Goal: Task Accomplishment & Management: Manage account settings

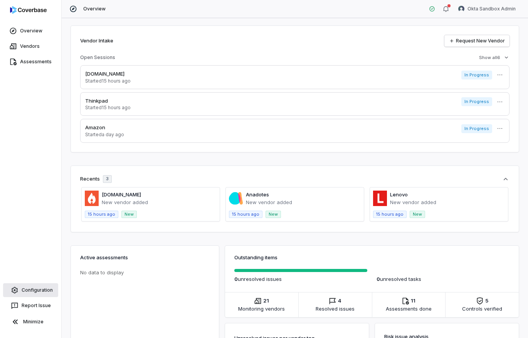
click at [43, 288] on link "Configuration" at bounding box center [30, 290] width 55 height 14
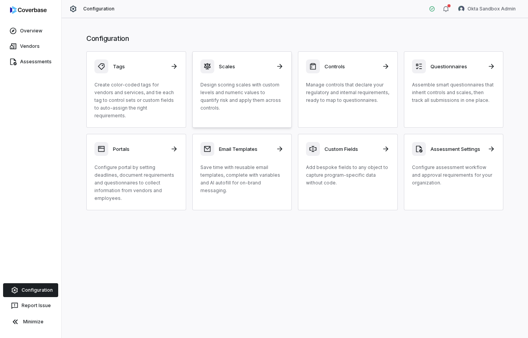
click at [255, 72] on div "Scales" at bounding box center [243, 66] width 84 height 14
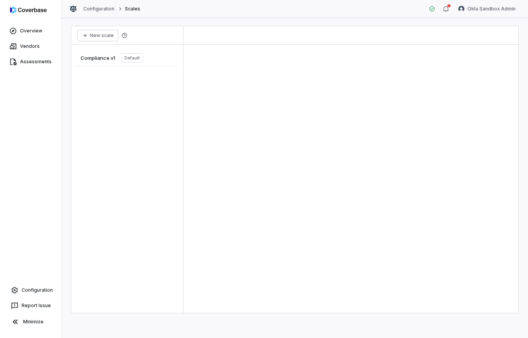
click at [105, 68] on div "Compliance v1 Default" at bounding box center [127, 179] width 112 height 268
click at [37, 280] on div "Overview Vendors Assessments Configuration Report Issue Minimize" at bounding box center [30, 169] width 61 height 338
click at [35, 292] on link "Configuration" at bounding box center [30, 290] width 55 height 14
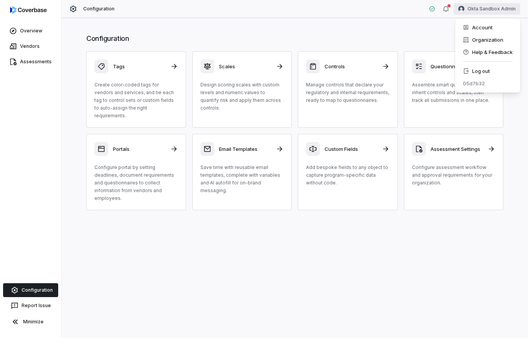
click at [482, 14] on html "Overview Vendors Assessments Configuration Report Issue Minimize Configuration …" at bounding box center [264, 169] width 528 height 338
click at [480, 69] on div "Log out" at bounding box center [488, 71] width 59 height 12
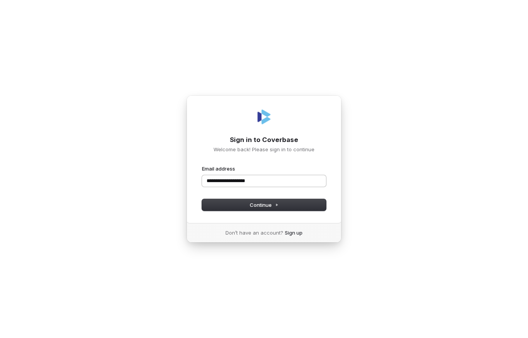
click at [202, 165] on button "submit" at bounding box center [202, 165] width 0 height 0
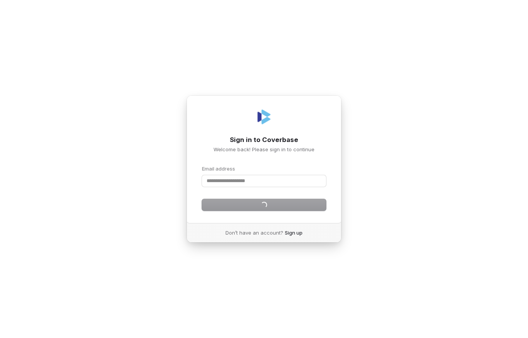
type input "**********"
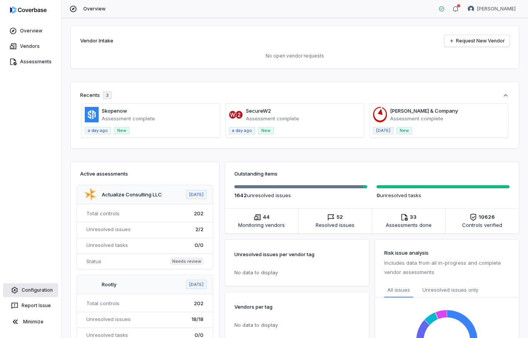
click at [32, 290] on link "Configuration" at bounding box center [30, 290] width 55 height 14
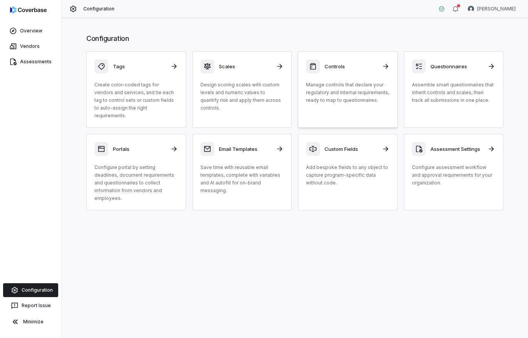
click at [364, 74] on div "Controls Manage controls that declare your regulatory and internal requirements…" at bounding box center [348, 81] width 84 height 45
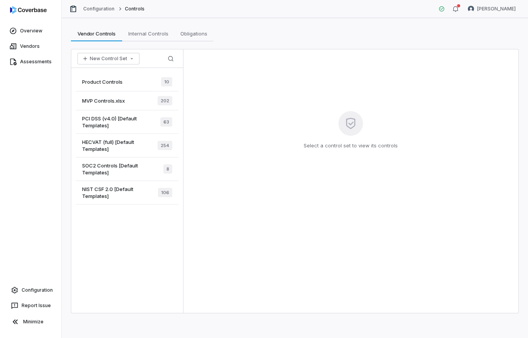
click at [103, 101] on span "MVP Controls.xlsx" at bounding box center [103, 100] width 43 height 7
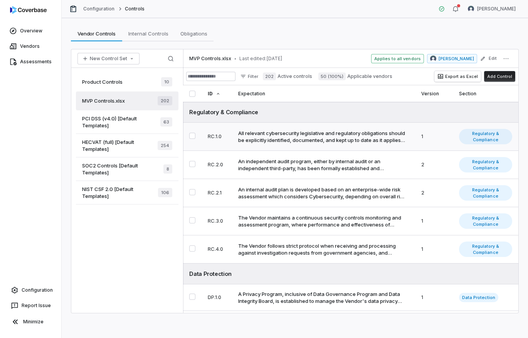
click at [282, 135] on div "All relevant cybersecurity legislative and regulatory obligations should be exp…" at bounding box center [321, 137] width 167 height 14
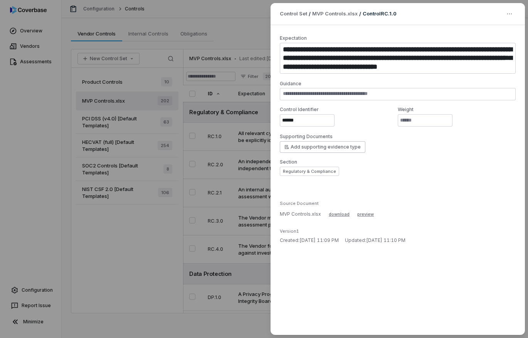
click at [123, 241] on div "**********" at bounding box center [264, 169] width 528 height 338
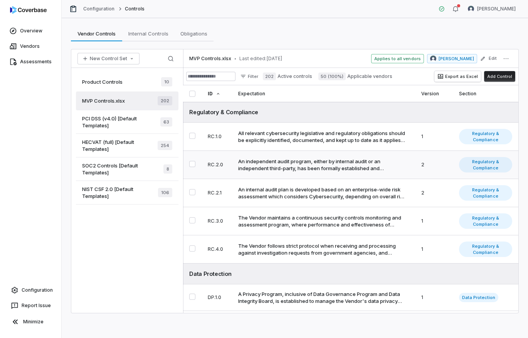
click at [399, 163] on div "An independent audit program, either by internal audit or an independent third-…" at bounding box center [321, 165] width 167 height 14
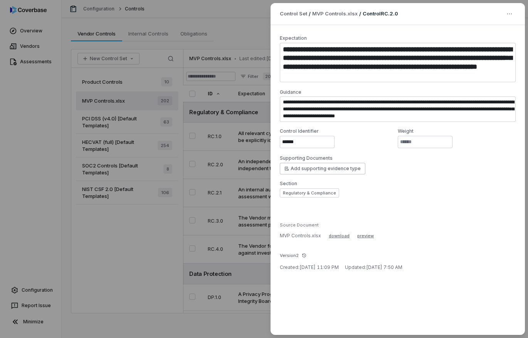
type textarea "*"
